Goal: Check status: Check status

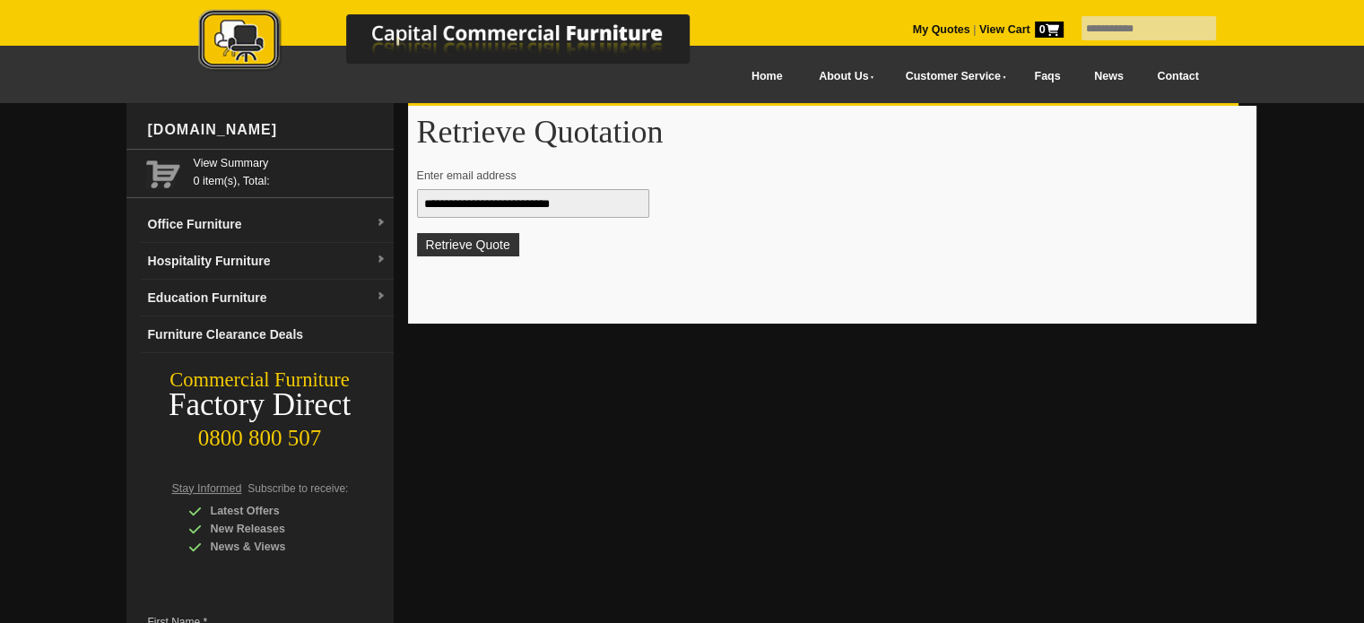
click at [502, 250] on button "Retrieve Quote" at bounding box center [468, 244] width 102 height 23
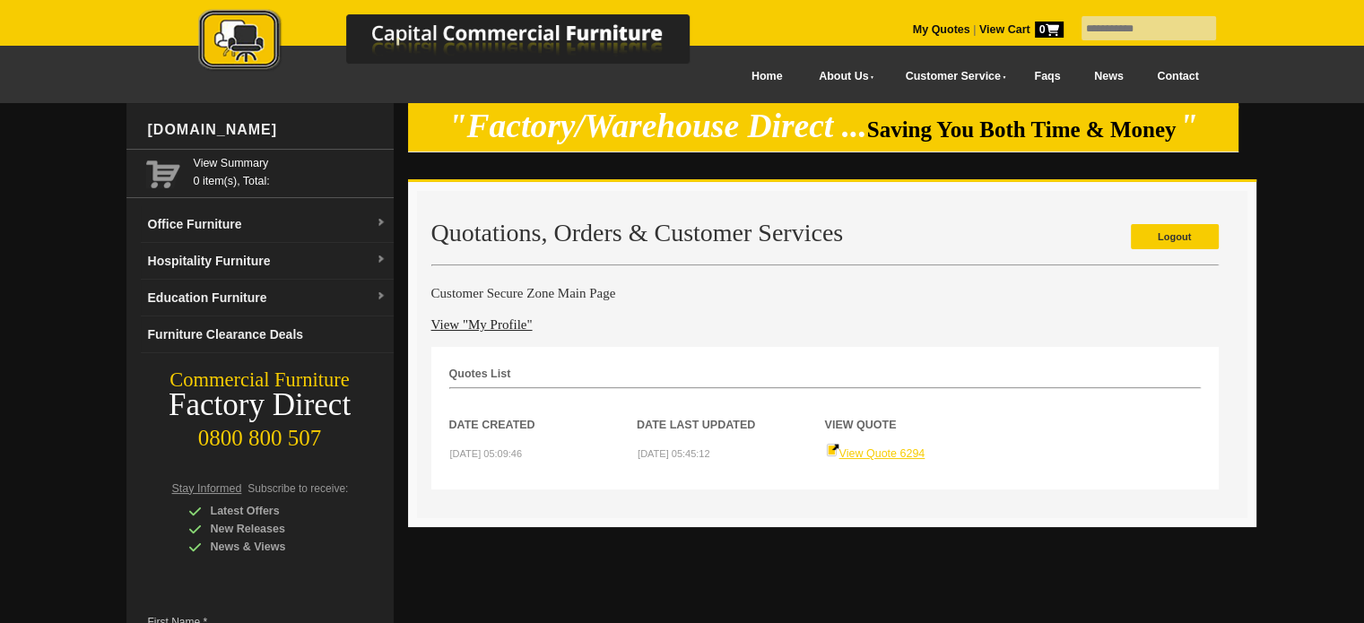
click at [879, 449] on link "View Quote 6294" at bounding box center [876, 454] width 100 height 13
